Goal: Information Seeking & Learning: Learn about a topic

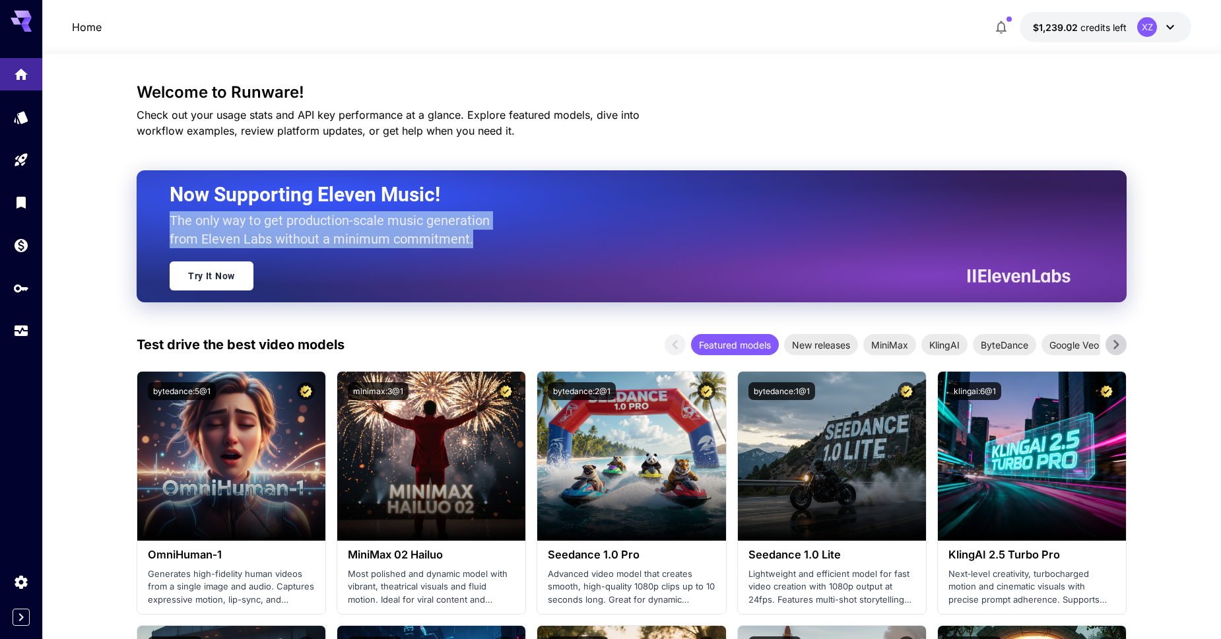
drag, startPoint x: 168, startPoint y: 214, endPoint x: 513, endPoint y: 240, distance: 346.7
click at [513, 240] on div "Now Supporting Eleven Music! The only way to get production-scale music generat…" at bounding box center [632, 236] width 990 height 132
click at [513, 240] on div "Now Supporting Eleven Music! The only way to get production-scale music generat…" at bounding box center [615, 236] width 891 height 108
drag, startPoint x: 513, startPoint y: 240, endPoint x: 116, endPoint y: 201, distance: 399.1
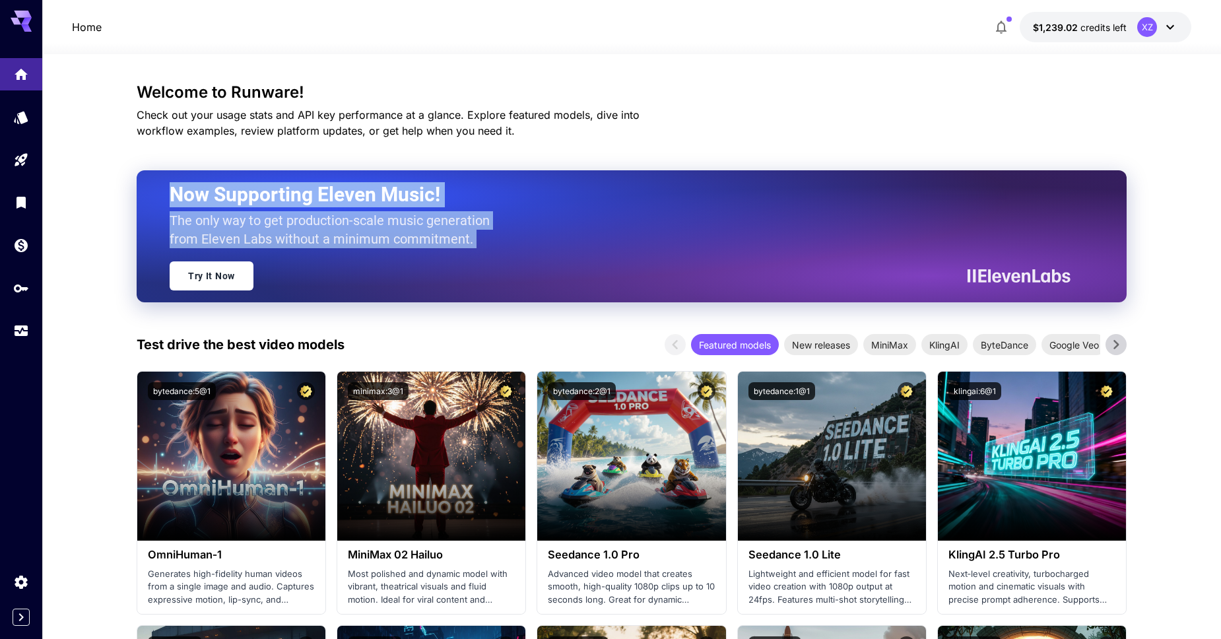
drag, startPoint x: 137, startPoint y: 194, endPoint x: 526, endPoint y: 245, distance: 392.6
click at [526, 245] on div "Now Supporting Eleven Music! The only way to get production-scale music generat…" at bounding box center [615, 236] width 891 height 108
drag, startPoint x: 522, startPoint y: 248, endPoint x: 167, endPoint y: 180, distance: 361.4
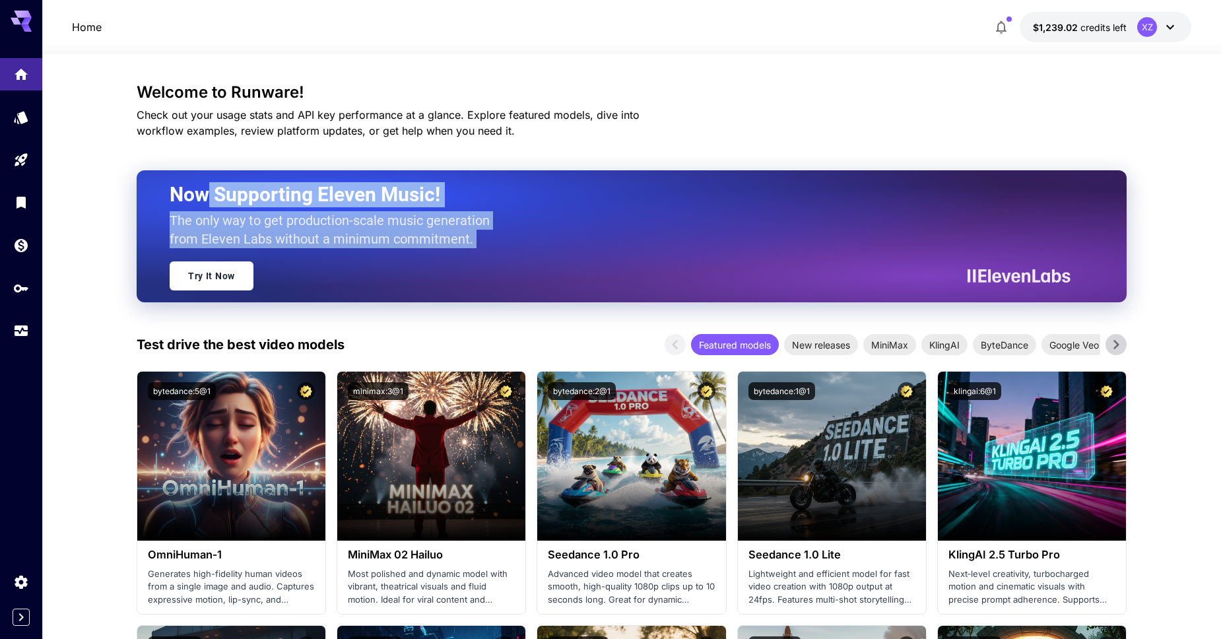
click at [167, 180] on div "Now Supporting Eleven Music! The only way to get production-scale music generat…" at bounding box center [632, 236] width 990 height 132
click at [166, 180] on div "Now Supporting Eleven Music! The only way to get production-scale music generat…" at bounding box center [632, 236] width 990 height 132
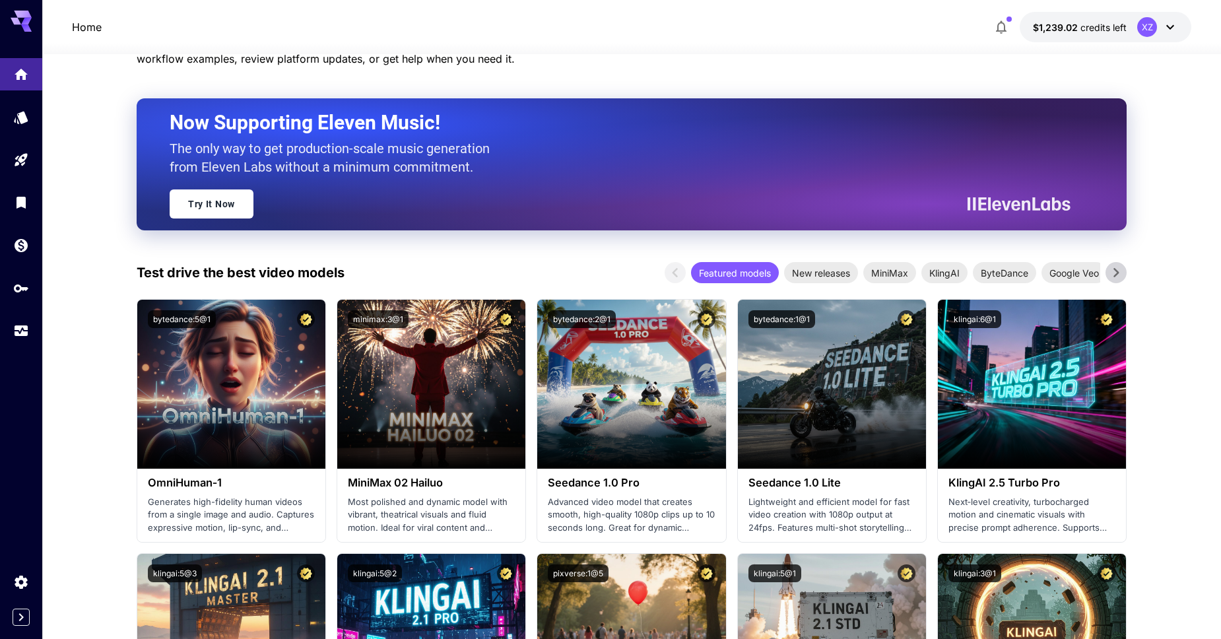
scroll to position [73, 0]
